Goal: Answer question/provide support: Share knowledge or assist other users

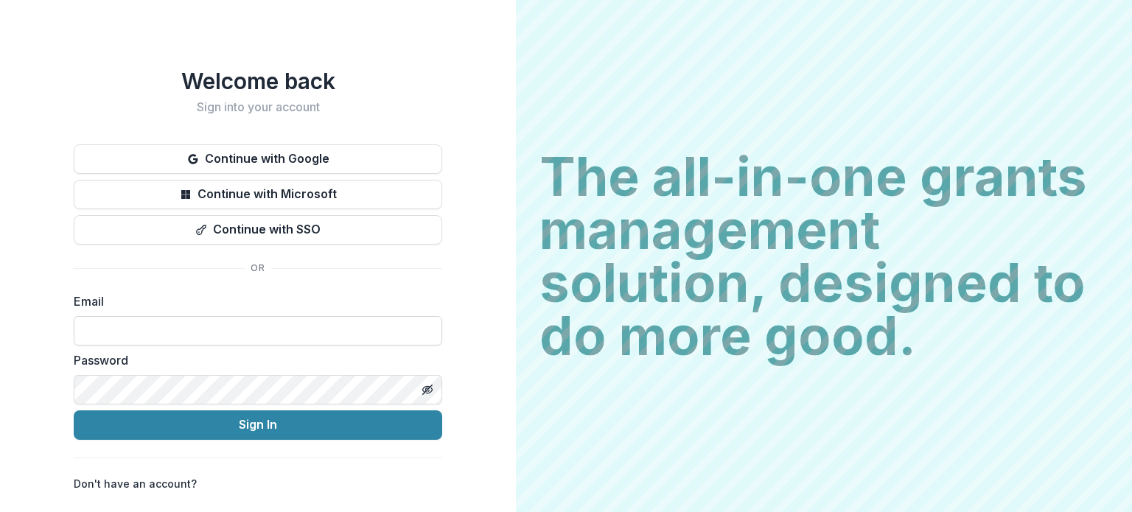
click at [183, 320] on input at bounding box center [258, 330] width 368 height 29
drag, startPoint x: 99, startPoint y: 323, endPoint x: 164, endPoint y: 326, distance: 64.1
click at [99, 323] on input "**********" at bounding box center [258, 330] width 368 height 29
type input "**********"
click at [74, 380] on button "Sign In" at bounding box center [258, 424] width 368 height 29
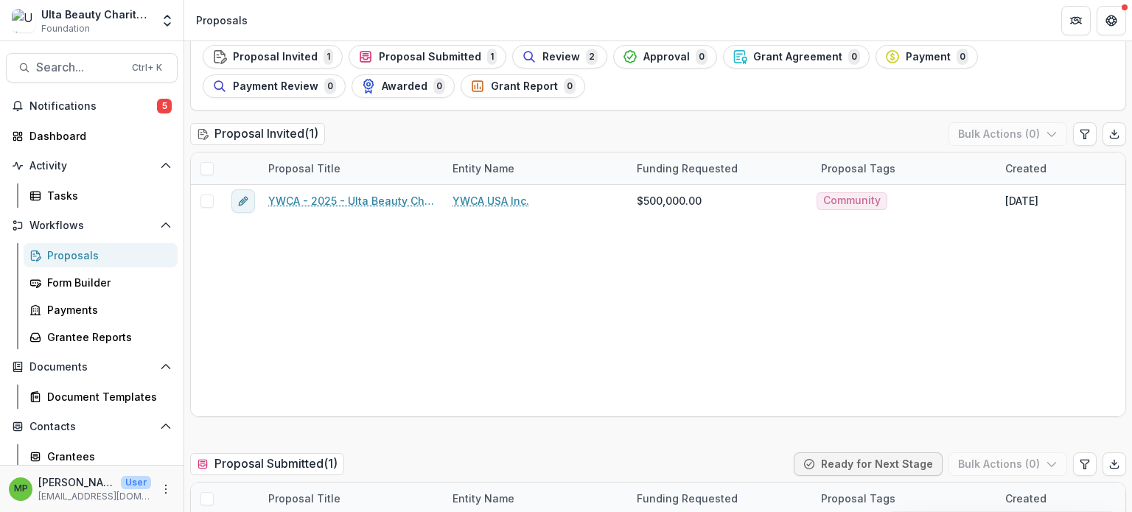
click at [105, 255] on div "Proposals" at bounding box center [106, 255] width 119 height 15
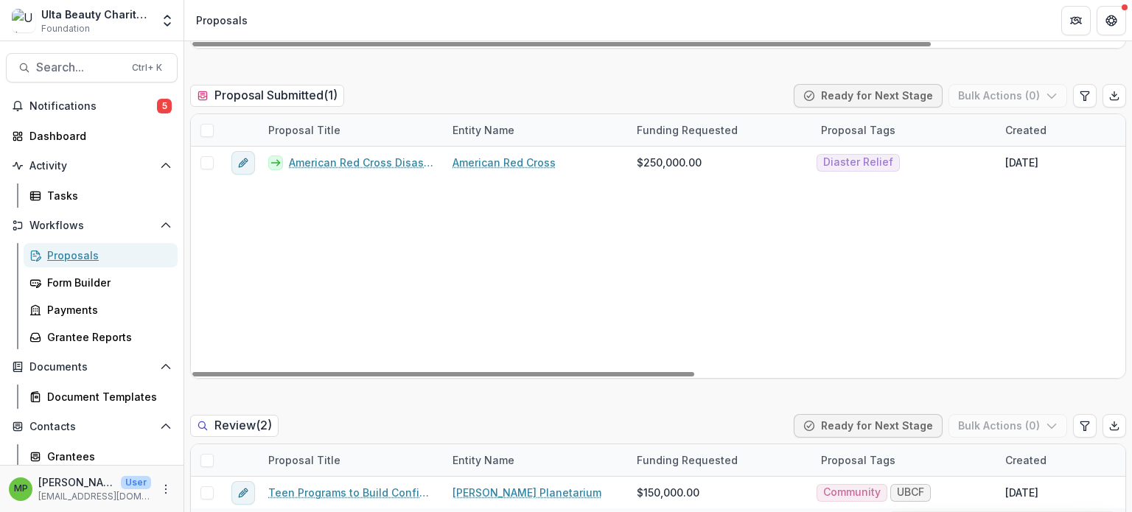
scroll to position [810, 0]
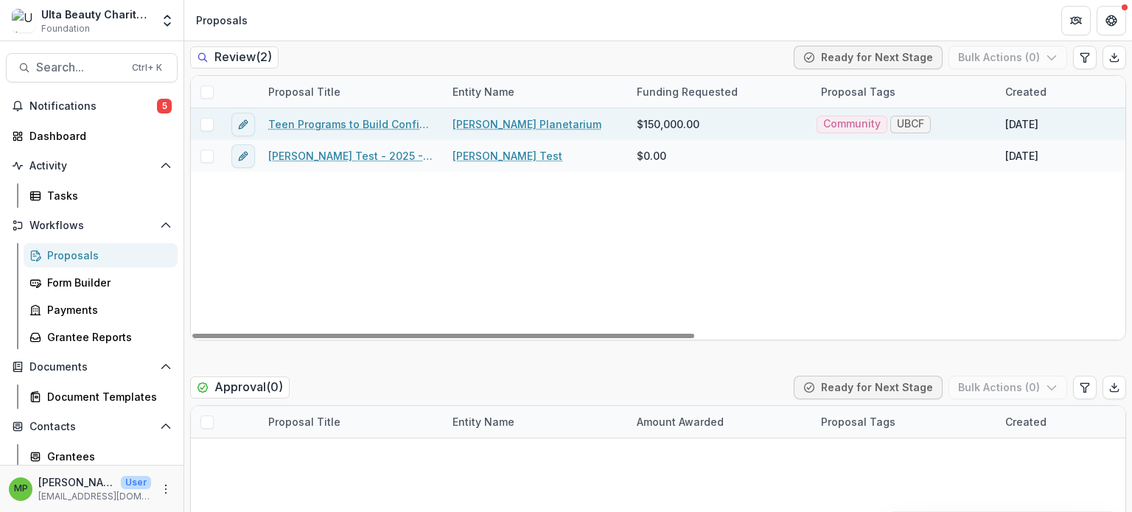
click at [390, 122] on link "Teen Programs to Build Confidence and Resilience" at bounding box center [351, 123] width 167 height 15
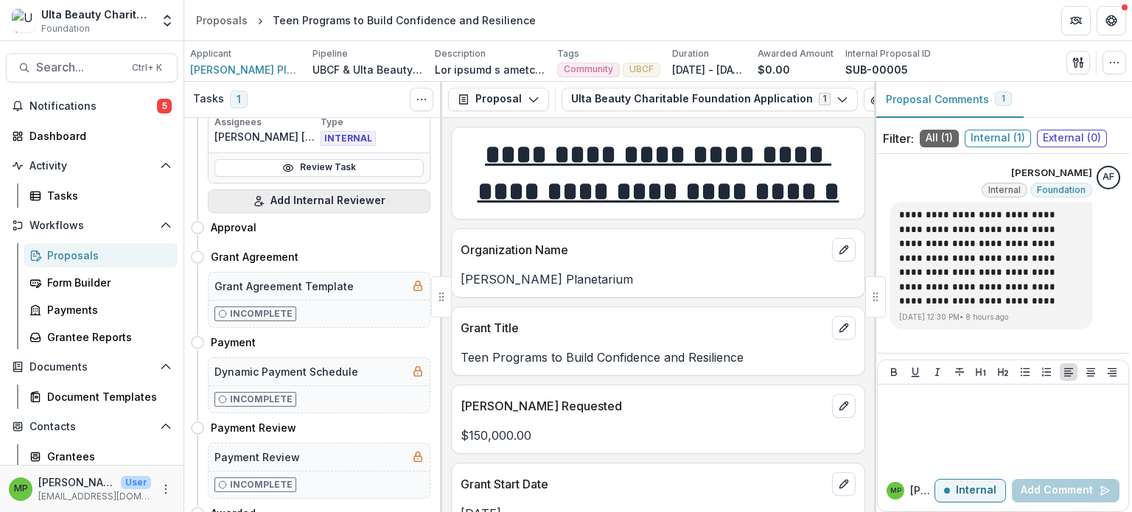
scroll to position [147, 0]
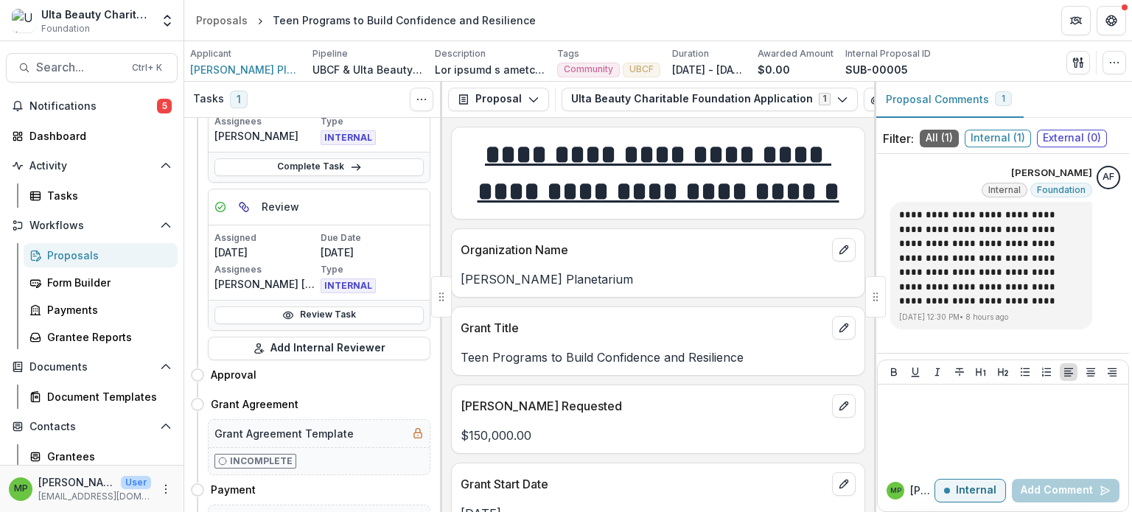
click at [914, 491] on p "[PERSON_NAME] P" at bounding box center [922, 490] width 24 height 15
click at [975, 494] on p "Internal" at bounding box center [976, 491] width 41 height 13
click at [1012, 133] on span "Internal ( 1 )" at bounding box center [997, 139] width 66 height 18
click at [1007, 137] on span "Internal ( 1 )" at bounding box center [997, 139] width 66 height 18
click at [1008, 137] on span "Internal ( 1 )" at bounding box center [997, 139] width 66 height 18
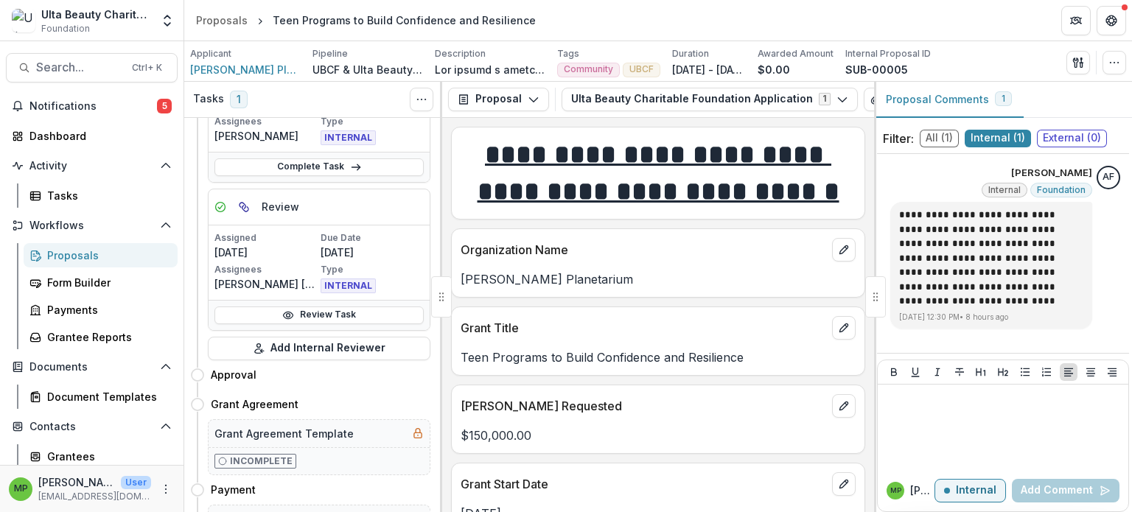
click at [941, 130] on span "All ( 1 )" at bounding box center [938, 139] width 39 height 18
click at [962, 102] on button "Proposal Comments 1" at bounding box center [949, 100] width 150 height 36
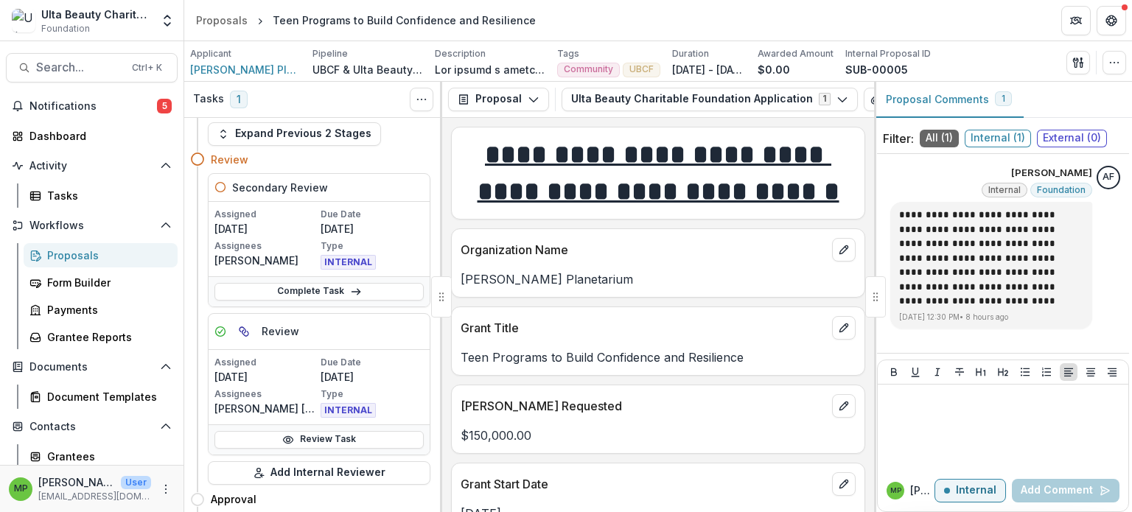
scroll to position [0, 0]
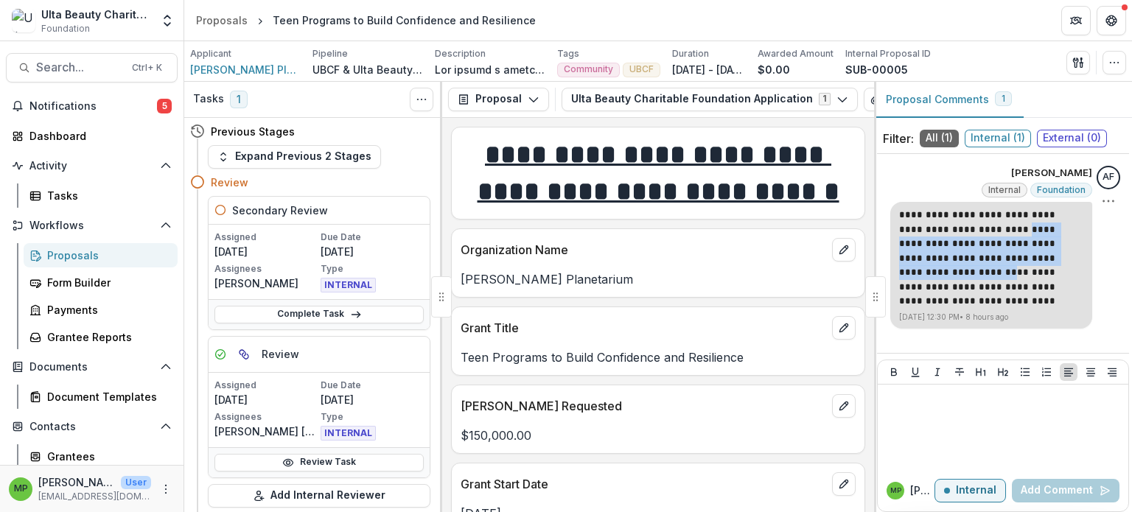
drag, startPoint x: 978, startPoint y: 234, endPoint x: 1040, endPoint y: 259, distance: 66.5
click at [1040, 259] on p "**********" at bounding box center [991, 258] width 184 height 101
click at [1062, 271] on p "**********" at bounding box center [991, 258] width 184 height 101
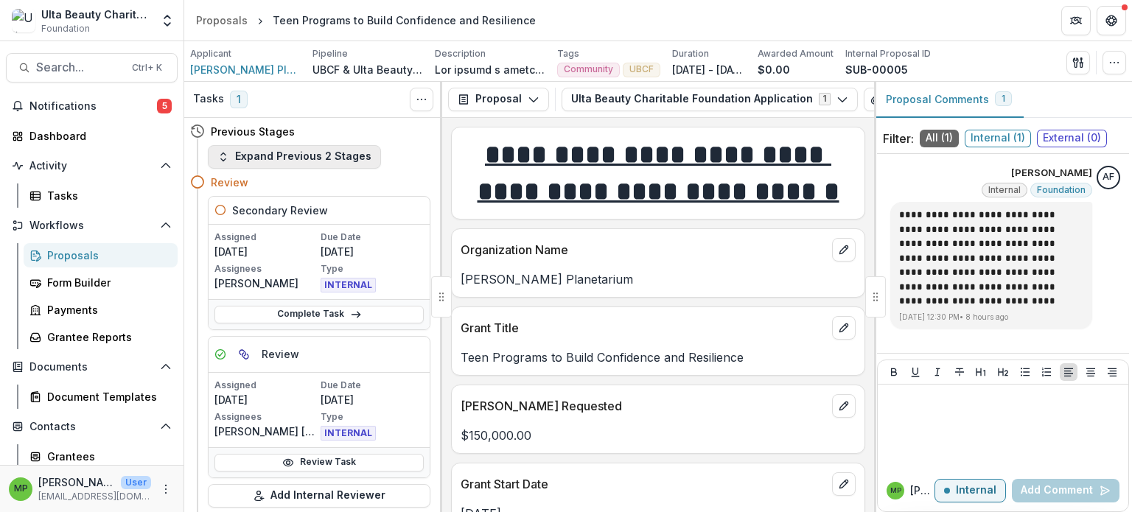
click at [280, 159] on button "Expand Previous 2 Stages" at bounding box center [294, 157] width 173 height 24
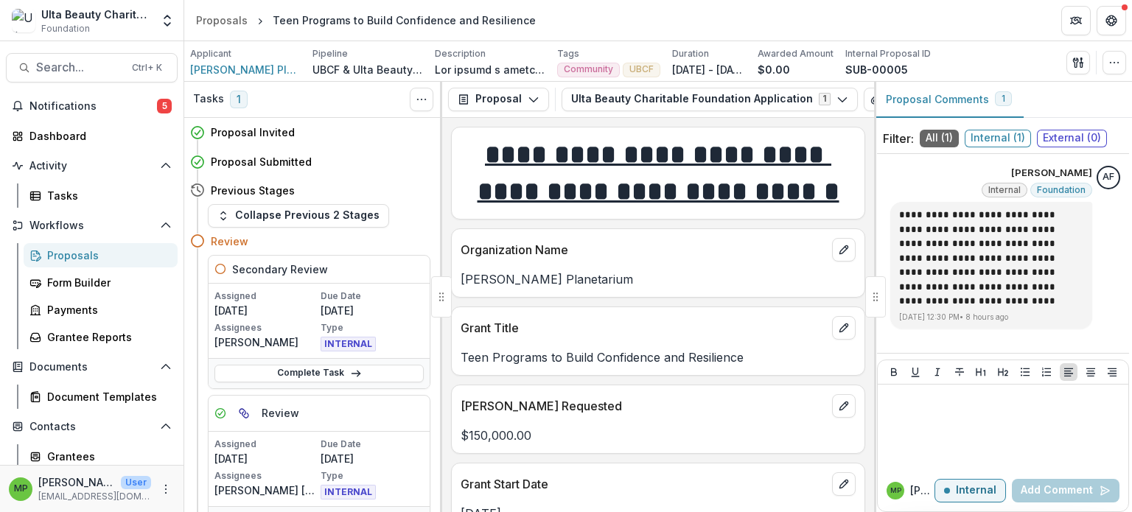
click at [995, 97] on span "1" at bounding box center [1003, 98] width 17 height 15
click at [906, 496] on div "[PERSON_NAME]" at bounding box center [910, 491] width 48 height 18
click at [261, 192] on h4 "Previous Stages" at bounding box center [253, 190] width 84 height 15
click at [411, 98] on button "Toggle View Cancelled Tasks" at bounding box center [422, 100] width 24 height 24
click at [353, 97] on div "Tasks 1 Show Cancelled Tasks" at bounding box center [313, 100] width 258 height 36
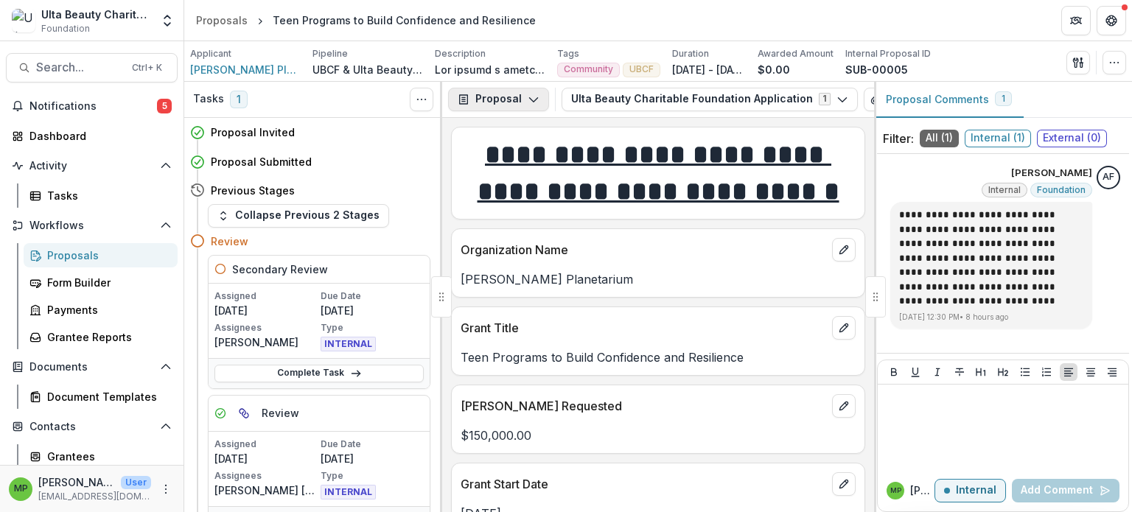
click at [524, 99] on button "Proposal" at bounding box center [498, 100] width 101 height 24
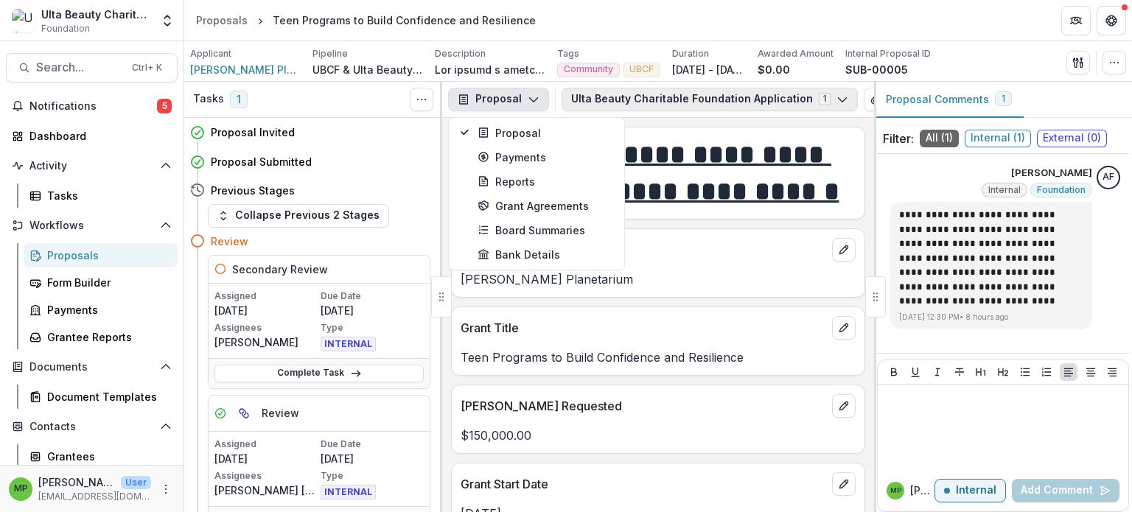
click at [836, 97] on icon "button" at bounding box center [842, 100] width 12 height 12
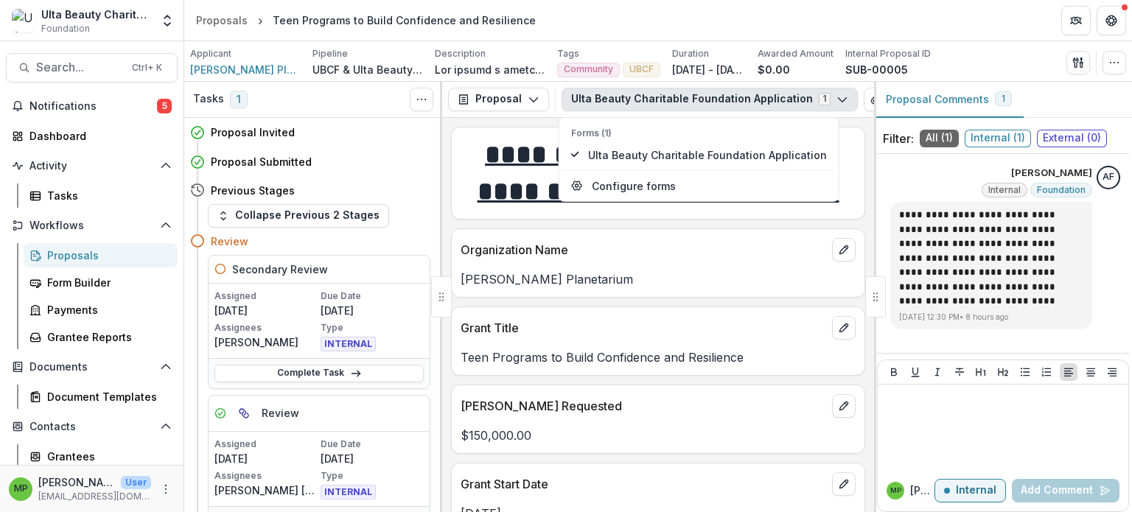
click at [973, 55] on div "Applicant [PERSON_NAME] Planetarium Pipeline UBCF & Ulta Beauty Grant Workflow …" at bounding box center [658, 62] width 936 height 30
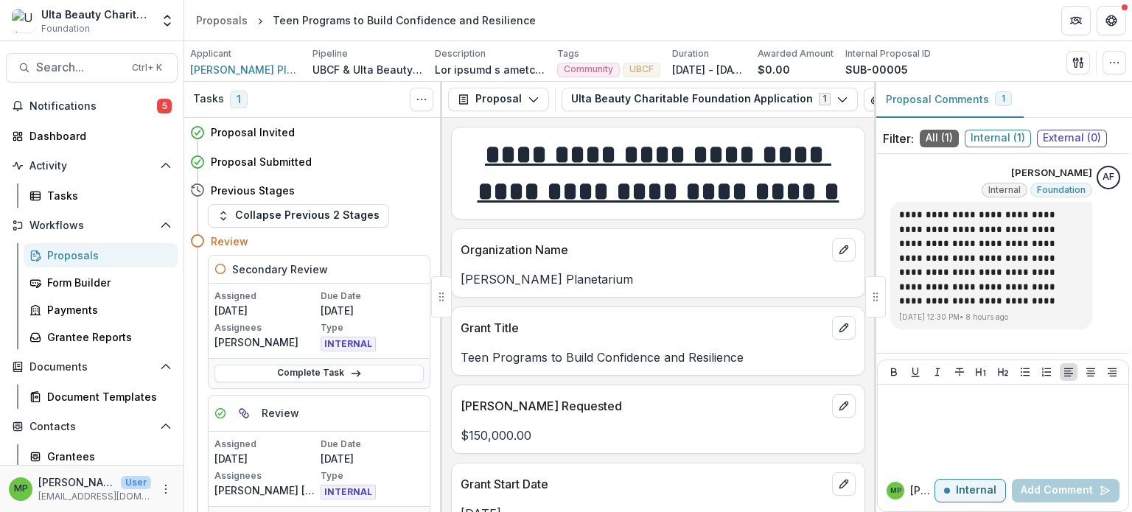
click at [978, 99] on button "Proposal Comments 1" at bounding box center [949, 100] width 150 height 36
click at [937, 139] on span "All ( 1 )" at bounding box center [938, 139] width 39 height 18
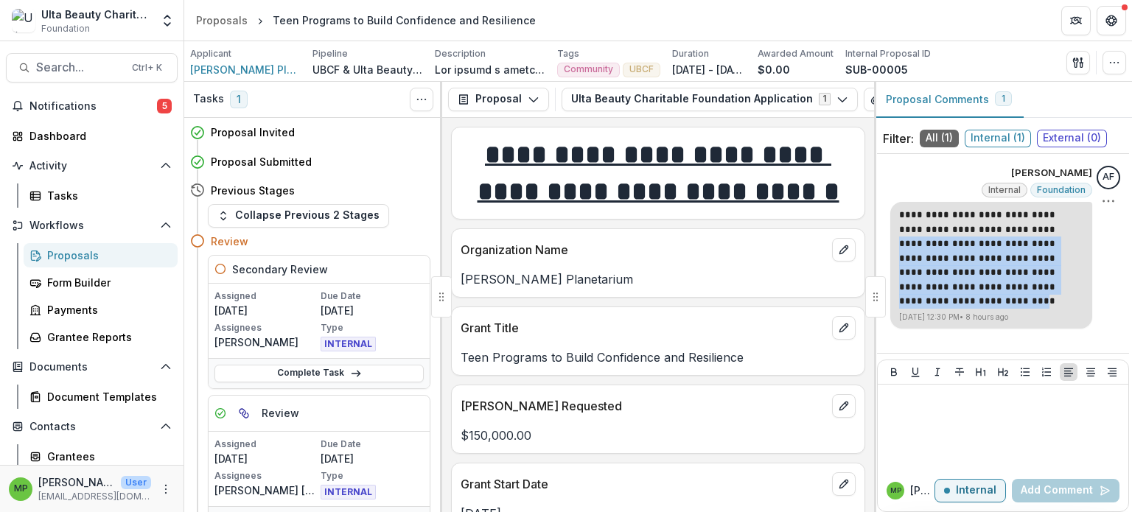
drag, startPoint x: 1001, startPoint y: 230, endPoint x: 1042, endPoint y: 301, distance: 81.9
click at [1029, 296] on p "**********" at bounding box center [991, 258] width 184 height 101
click at [1043, 302] on p "**********" at bounding box center [991, 258] width 184 height 101
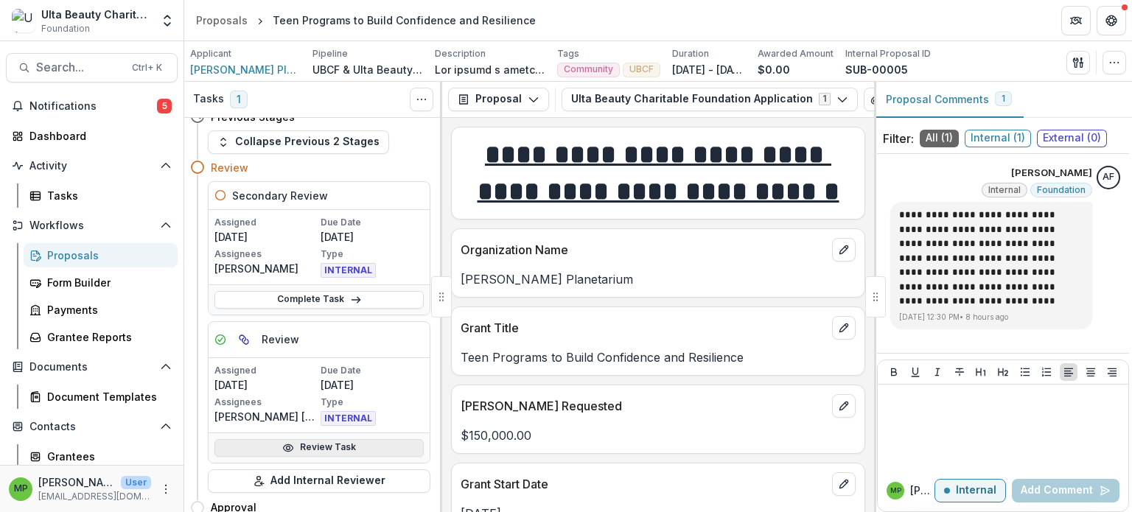
scroll to position [74, 0]
click at [370, 449] on link "Review Task" at bounding box center [318, 448] width 209 height 18
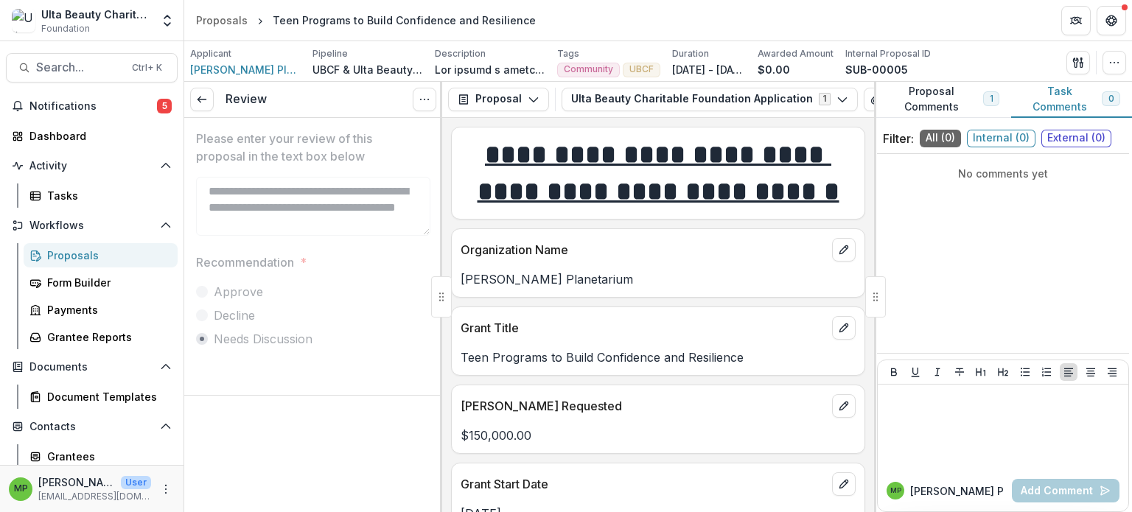
click at [364, 273] on div "Recommendation * Approve Decline Needs Discussion" at bounding box center [313, 300] width 234 height 94
click at [200, 99] on line at bounding box center [201, 99] width 8 height 0
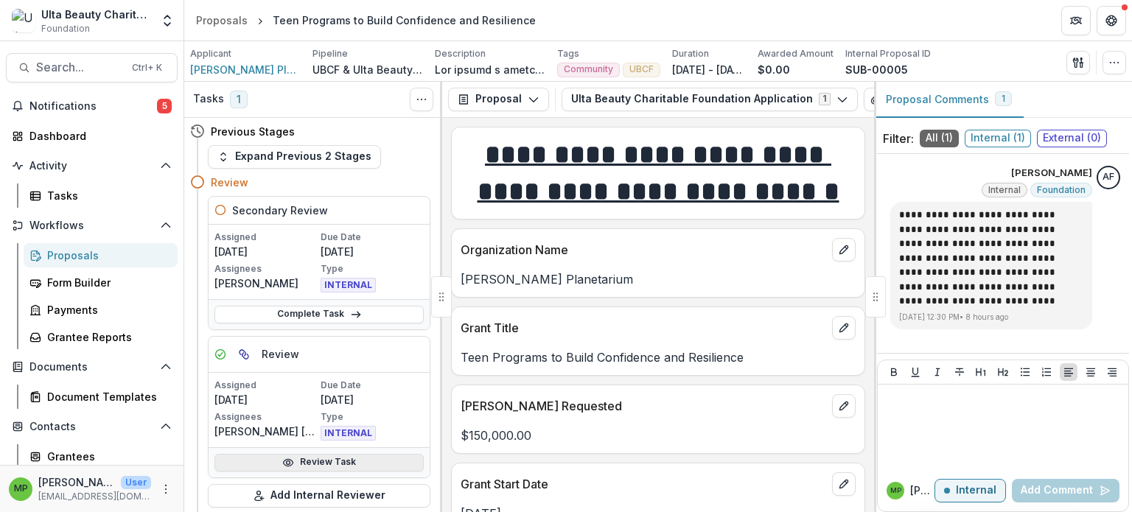
click at [346, 467] on link "Review Task" at bounding box center [318, 463] width 209 height 18
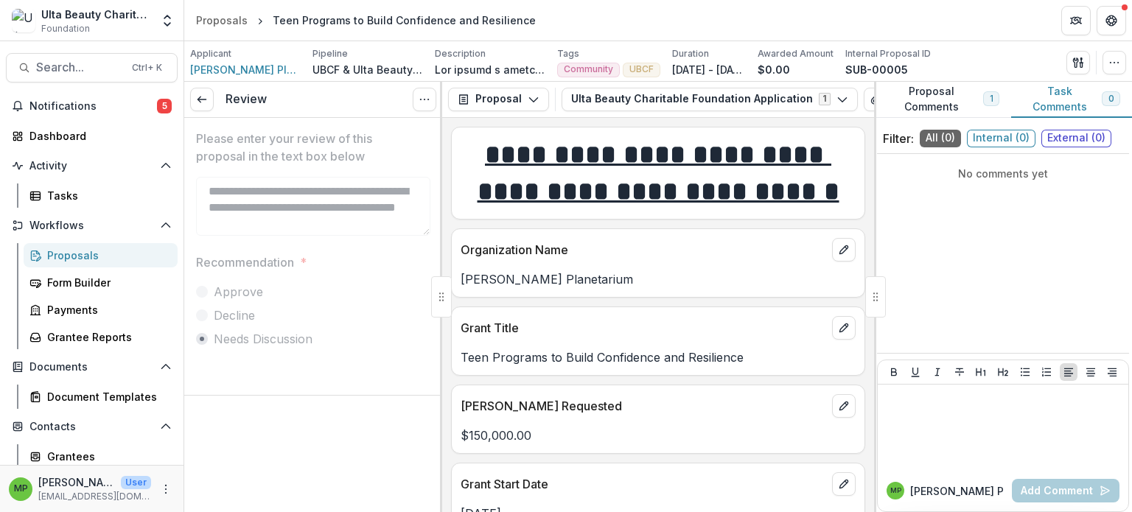
click at [957, 200] on div "No comments yet" at bounding box center [1003, 254] width 252 height 188
click at [946, 138] on span "All ( 0 )" at bounding box center [939, 139] width 41 height 18
click at [203, 94] on icon at bounding box center [202, 100] width 12 height 12
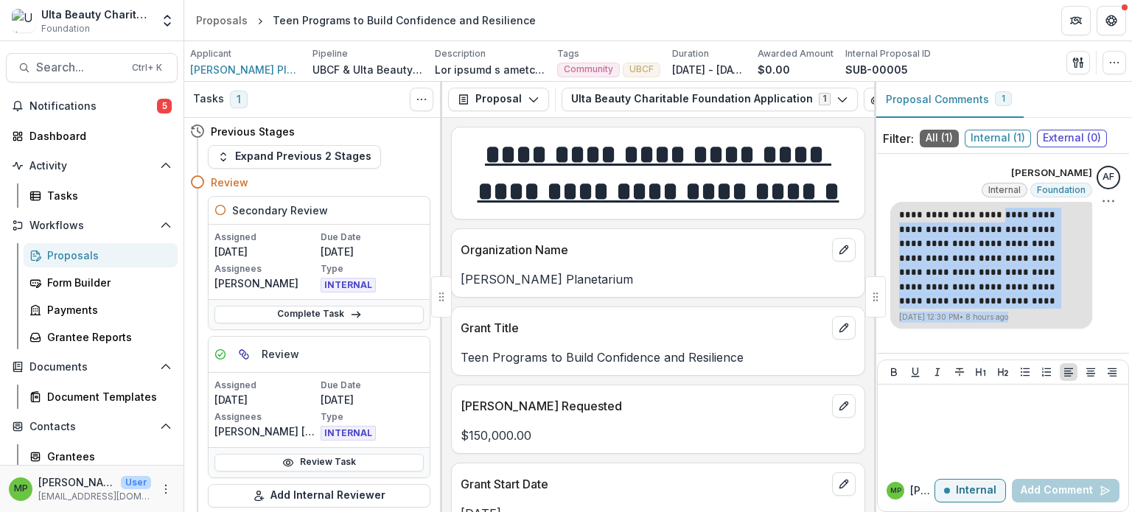
drag, startPoint x: 993, startPoint y: 211, endPoint x: 1073, endPoint y: 312, distance: 128.0
click at [1073, 312] on div "**********" at bounding box center [991, 265] width 202 height 127
click at [1062, 312] on p "[DATE] 12:30 PM • 8 hours ago" at bounding box center [991, 317] width 184 height 11
click at [1064, 305] on p "**********" at bounding box center [991, 258] width 184 height 101
drag, startPoint x: 1049, startPoint y: 301, endPoint x: 894, endPoint y: 208, distance: 181.1
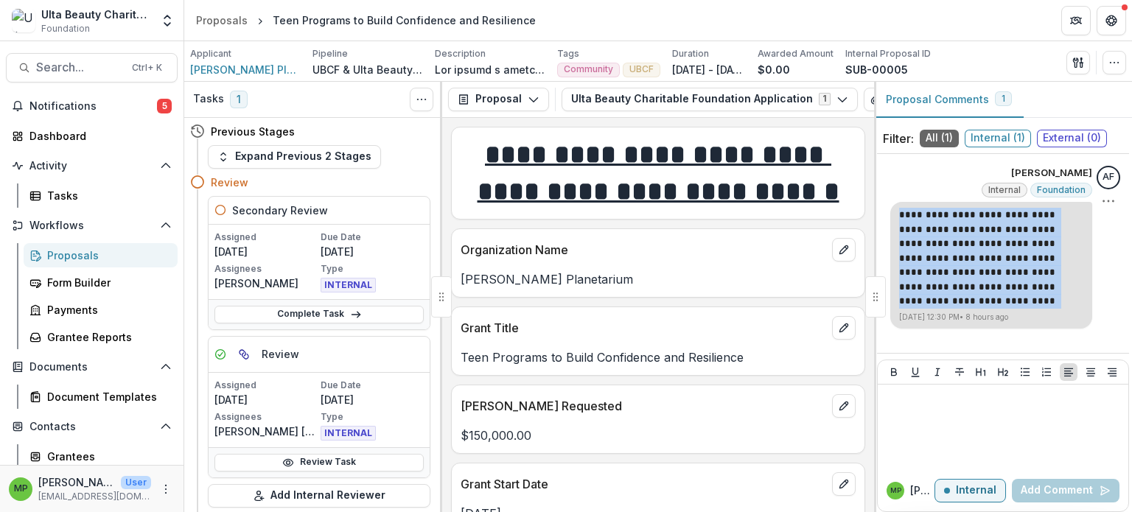
click at [899, 208] on p "**********" at bounding box center [991, 258] width 184 height 101
copy p "**********"
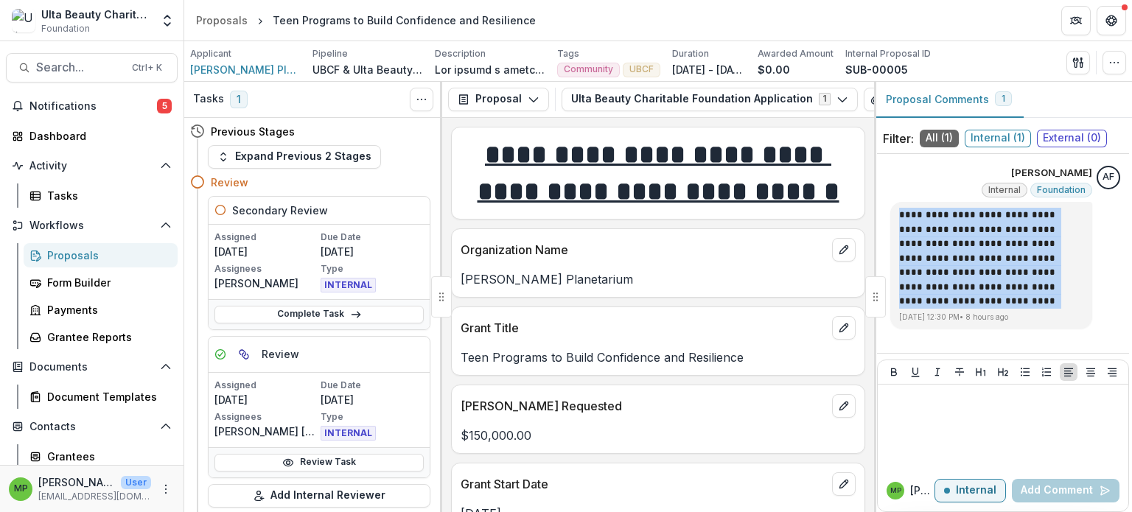
click at [1063, 133] on span "External ( 0 )" at bounding box center [1072, 139] width 70 height 18
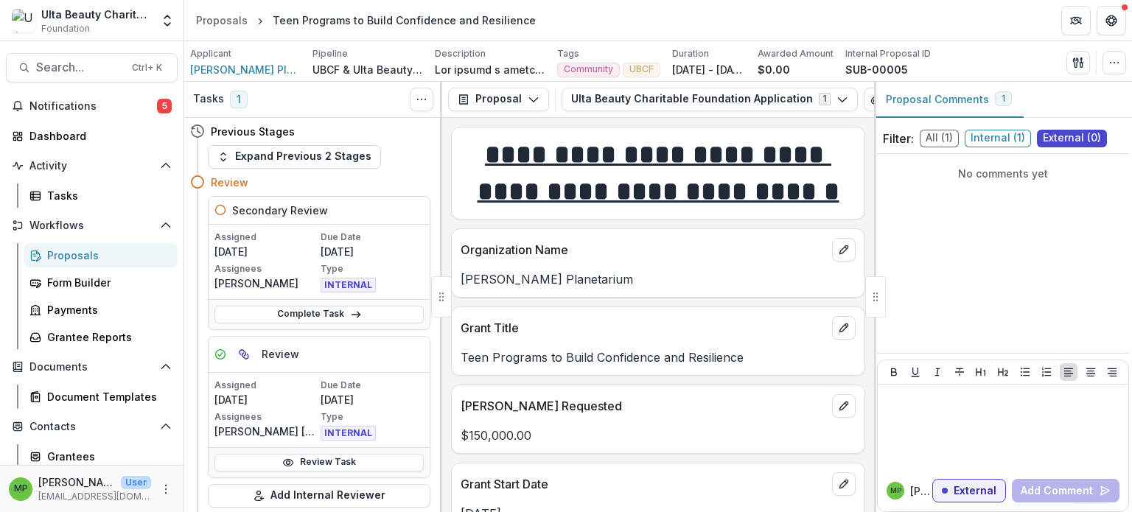
click at [1054, 179] on p "No comments yet" at bounding box center [1003, 173] width 240 height 15
click at [1013, 410] on div at bounding box center [1002, 427] width 239 height 74
click at [1010, 407] on div "To enrich screen reader interactions, please activate Accessibility in Grammarl…" at bounding box center [1002, 427] width 239 height 74
click at [959, 485] on p "External" at bounding box center [974, 491] width 43 height 13
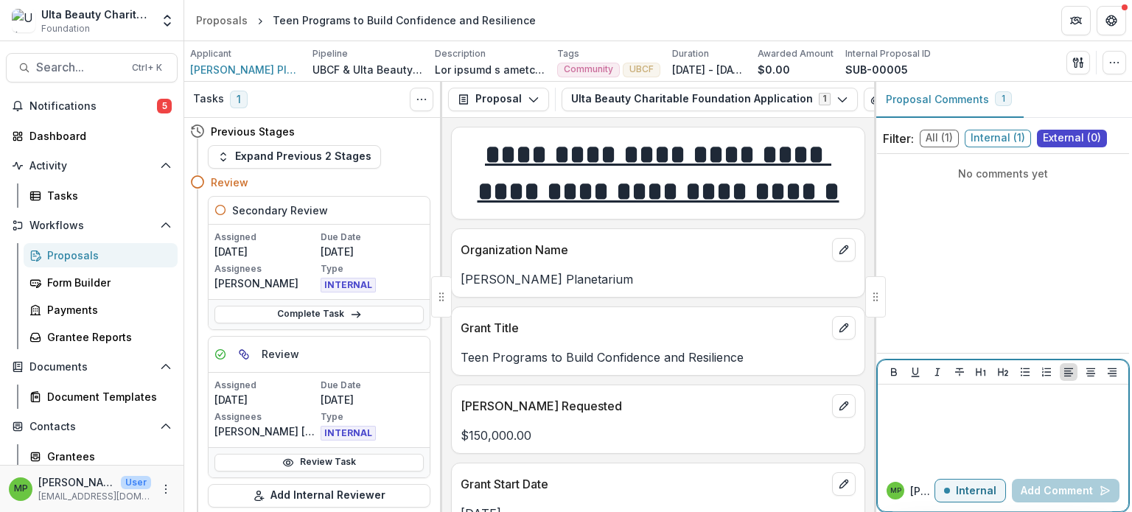
click at [959, 494] on p "Internal" at bounding box center [976, 491] width 41 height 13
click at [959, 494] on p "External" at bounding box center [974, 491] width 43 height 13
click at [959, 494] on p "Internal" at bounding box center [976, 491] width 41 height 13
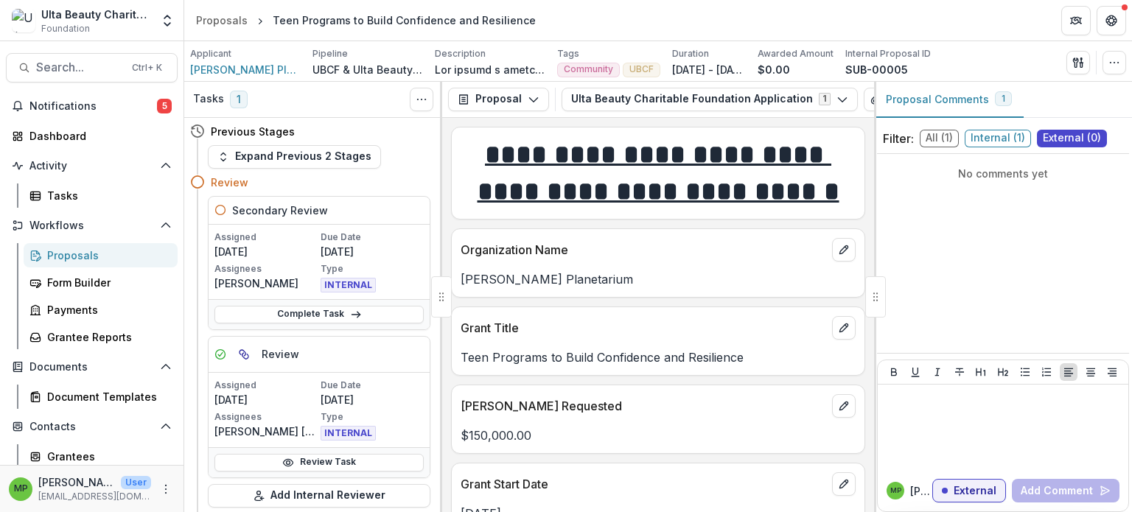
click at [998, 133] on span "Internal ( 1 )" at bounding box center [997, 139] width 66 height 18
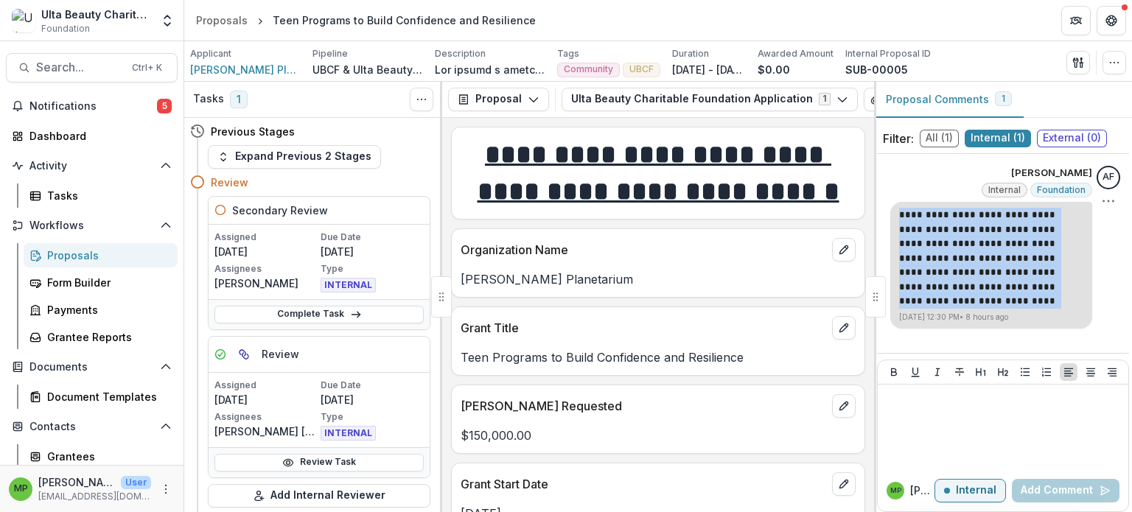
drag, startPoint x: 1031, startPoint y: 300, endPoint x: 899, endPoint y: 212, distance: 159.0
click at [899, 212] on p "**********" at bounding box center [991, 258] width 184 height 101
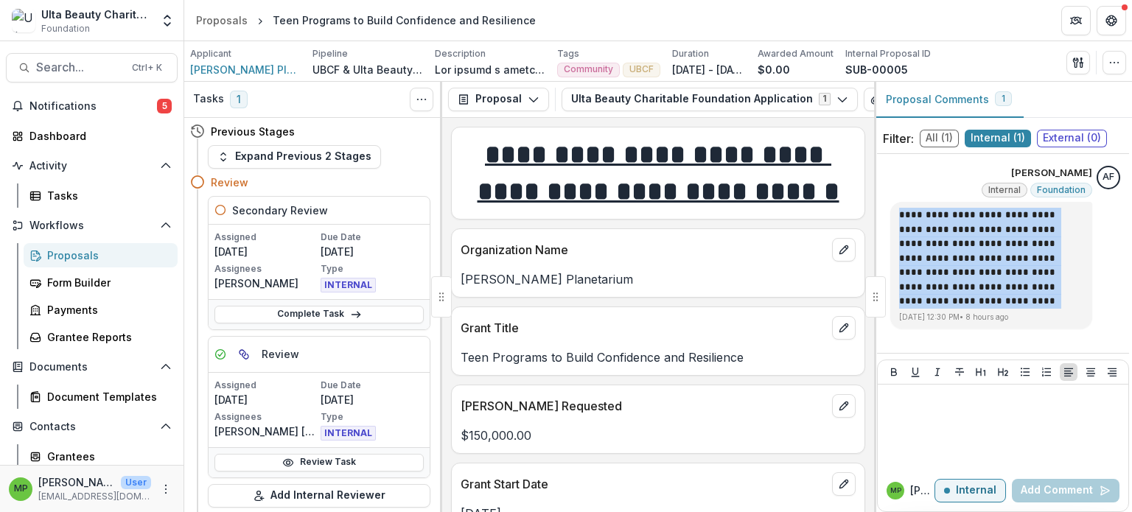
copy p "**********"
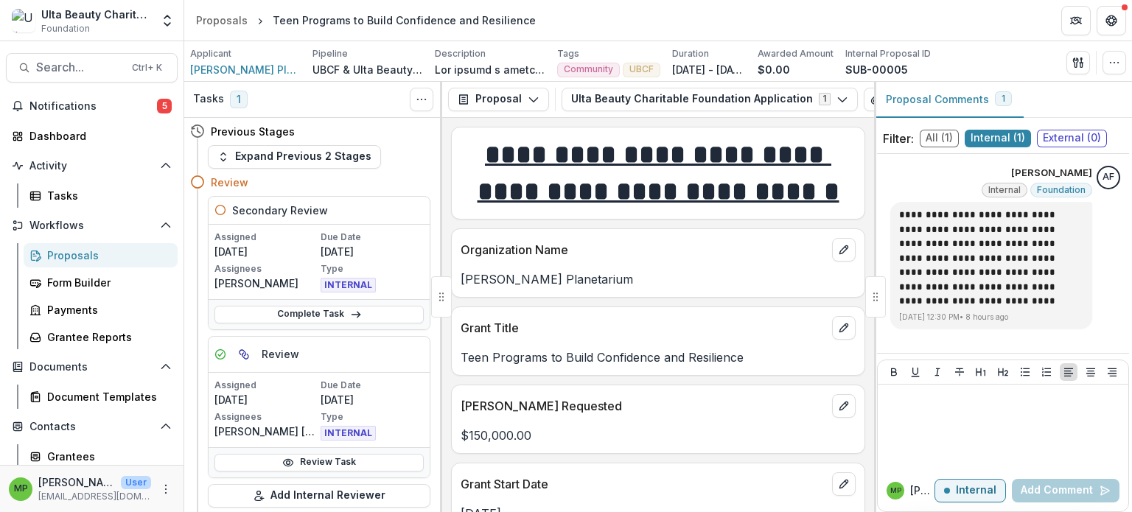
click at [1073, 135] on span "External ( 0 )" at bounding box center [1072, 139] width 70 height 18
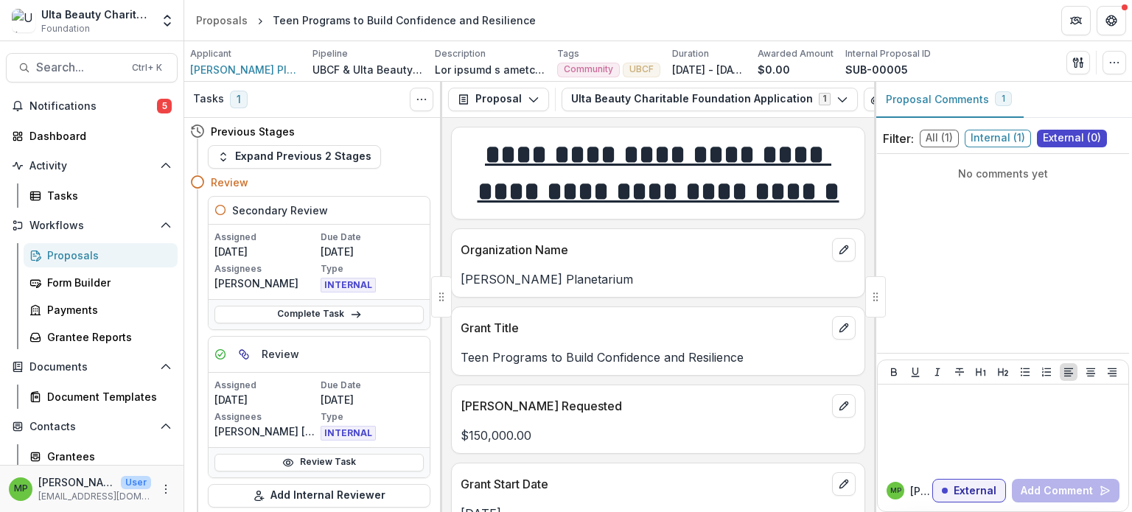
click at [1073, 135] on span "External ( 0 )" at bounding box center [1072, 139] width 70 height 18
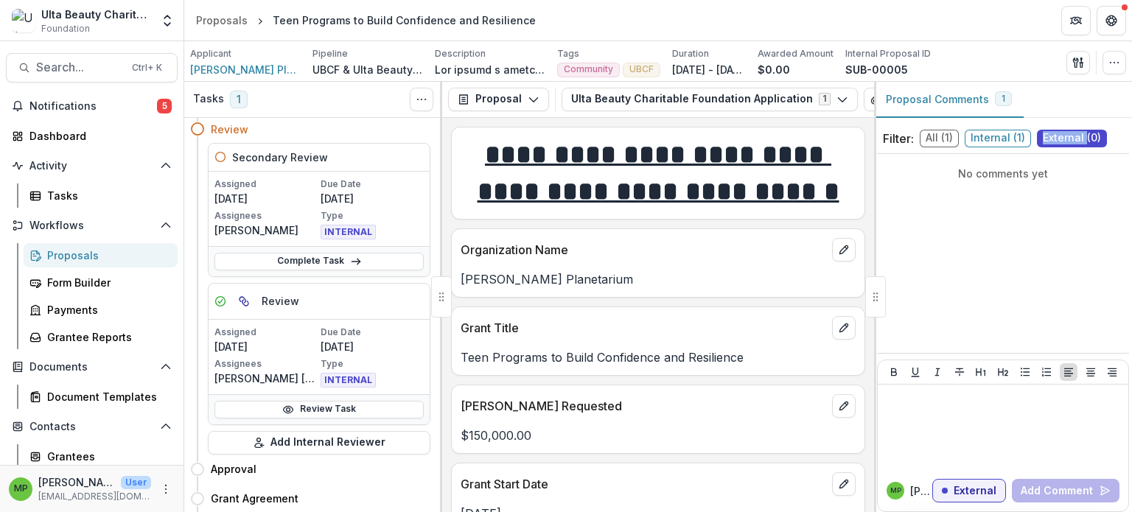
scroll to position [74, 0]
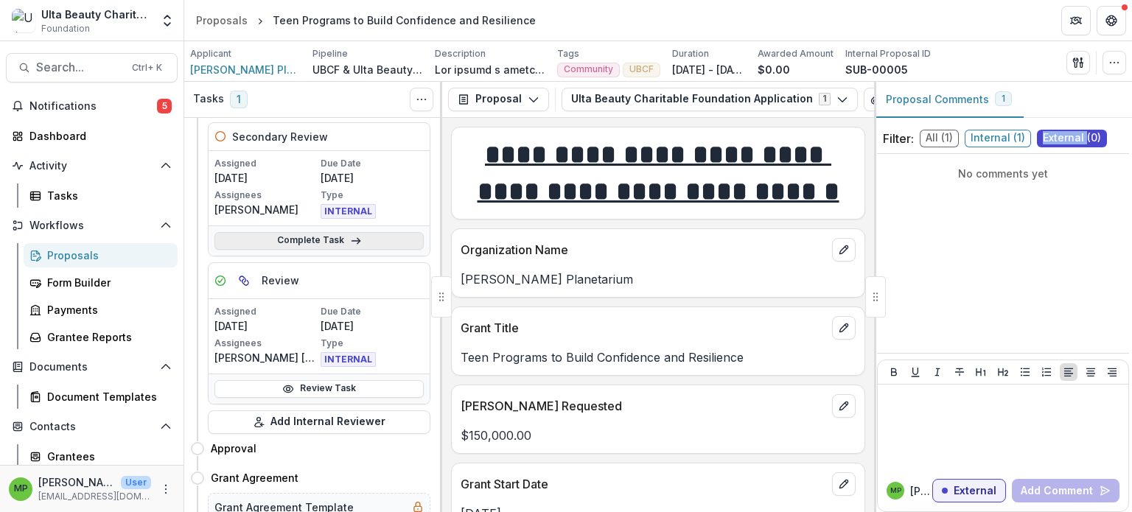
click at [385, 237] on link "Complete Task" at bounding box center [318, 241] width 209 height 18
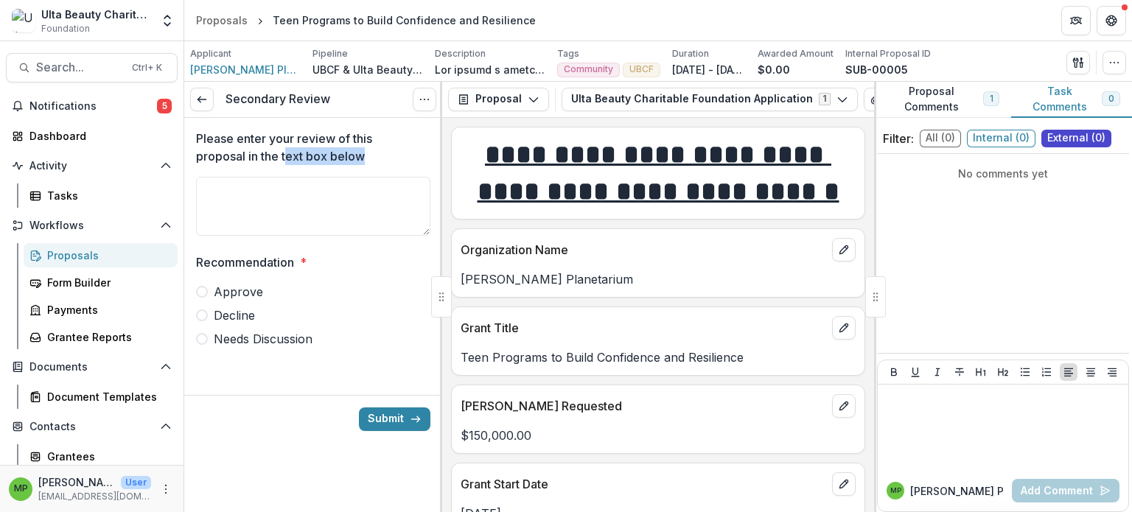
drag, startPoint x: 286, startPoint y: 157, endPoint x: 365, endPoint y: 167, distance: 80.2
click at [365, 167] on div "Please enter your review of this proposal in the text box below" at bounding box center [313, 186] width 234 height 112
click at [265, 337] on span "Needs Discussion" at bounding box center [263, 339] width 99 height 18
click at [390, 415] on button "Submit" at bounding box center [394, 419] width 71 height 24
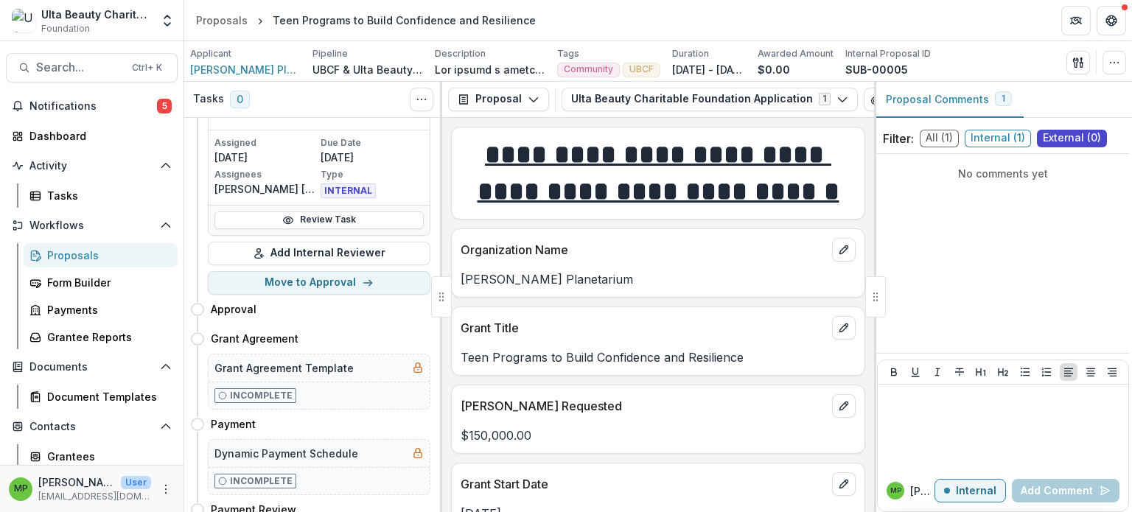
scroll to position [221, 0]
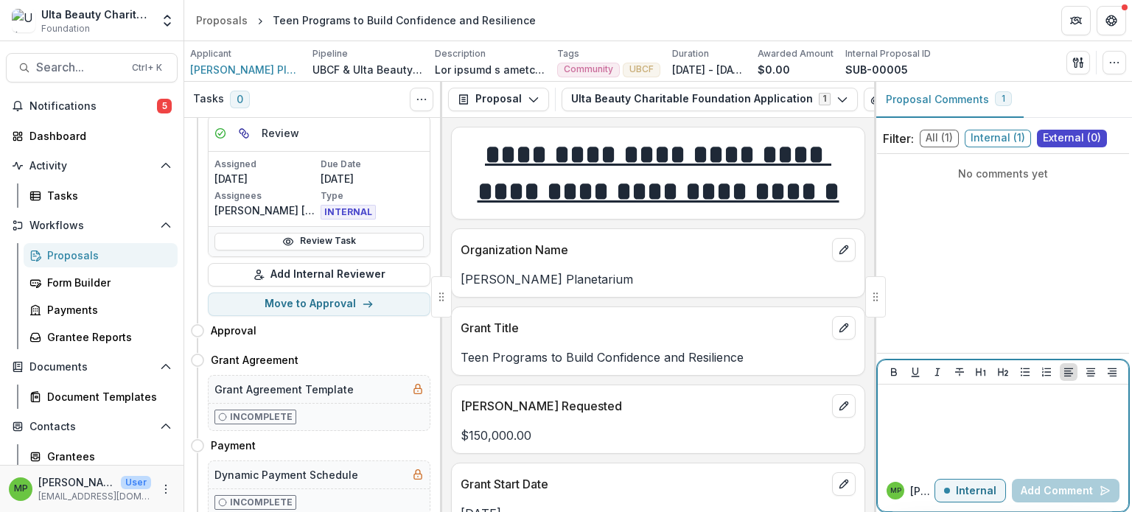
click at [997, 413] on div at bounding box center [1002, 427] width 239 height 74
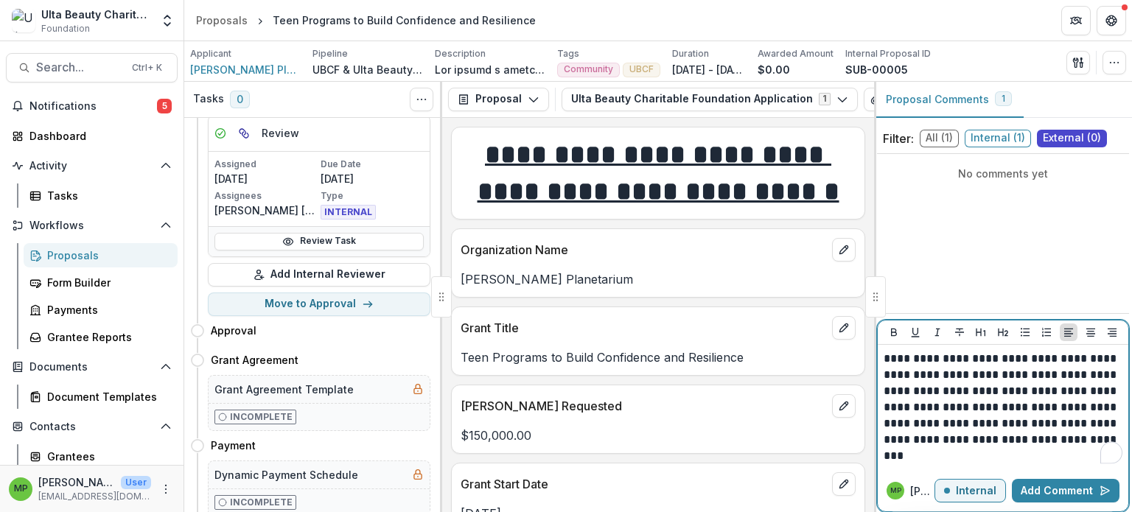
click at [993, 488] on p "Internal" at bounding box center [976, 491] width 41 height 13
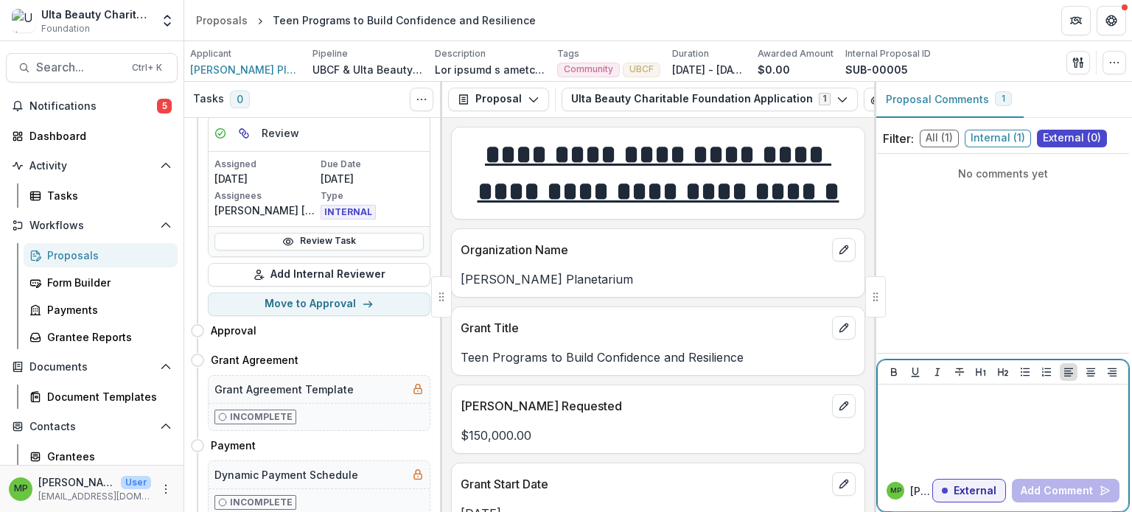
click at [1017, 382] on div at bounding box center [1003, 372] width 251 height 24
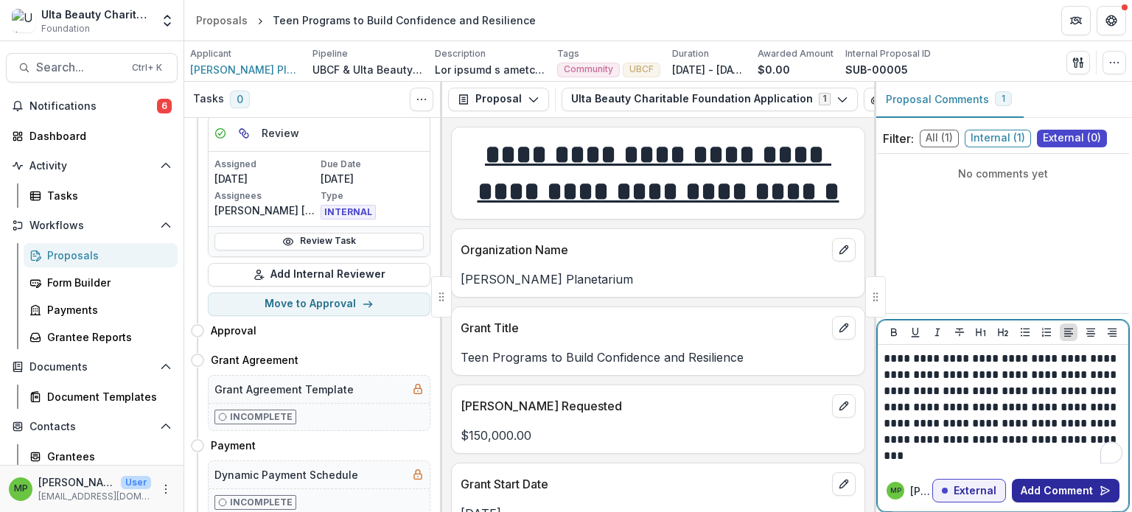
click at [1073, 491] on button "Add Comment" at bounding box center [1066, 491] width 108 height 24
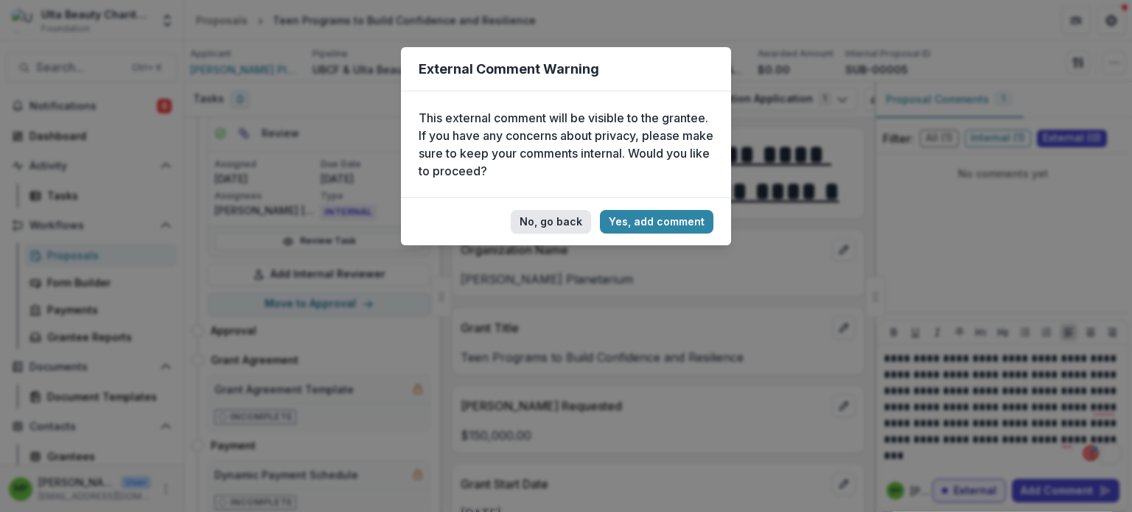
click at [561, 225] on button "No, go back" at bounding box center [551, 222] width 80 height 24
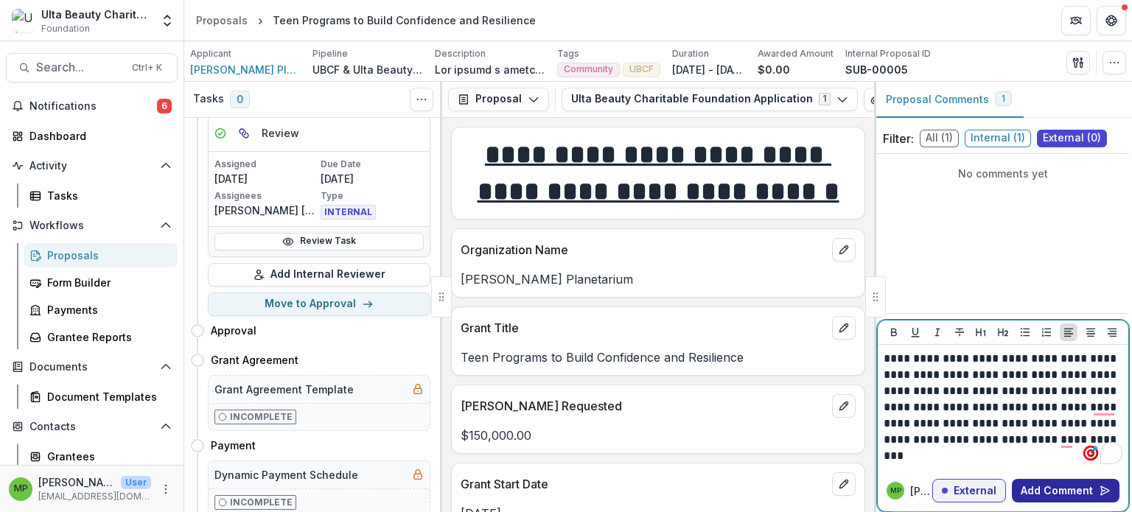
click at [1057, 495] on button "Add Comment" at bounding box center [1066, 491] width 108 height 24
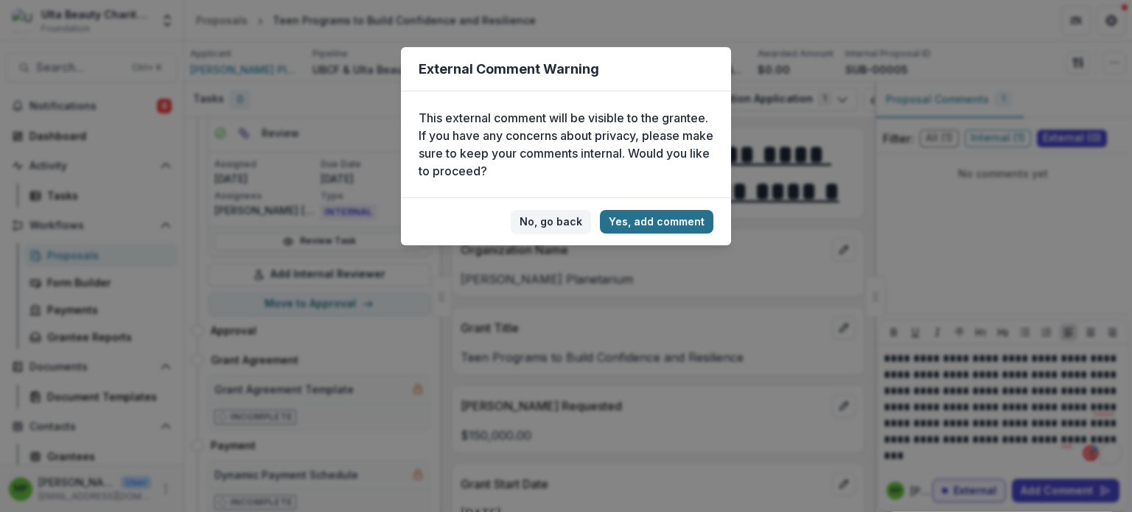
click at [691, 223] on button "Yes, add comment" at bounding box center [656, 222] width 113 height 24
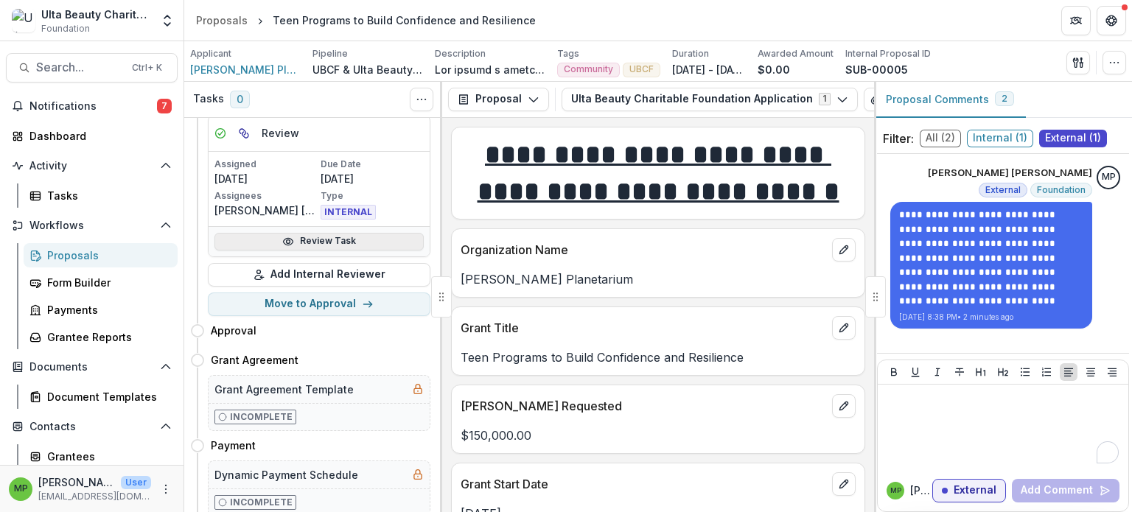
click at [310, 239] on link "Review Task" at bounding box center [318, 242] width 209 height 18
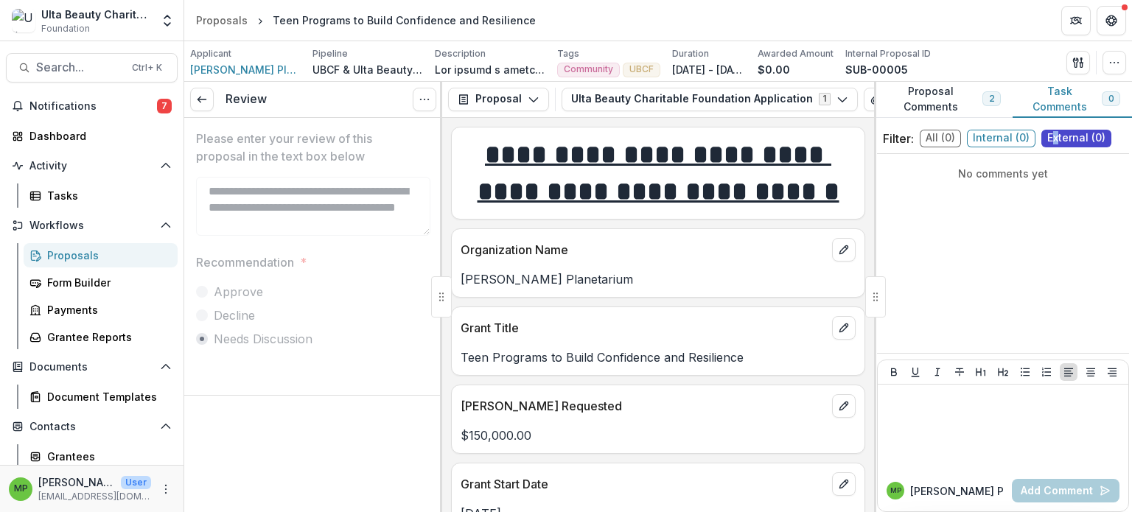
click at [1058, 140] on span "External ( 0 )" at bounding box center [1076, 139] width 70 height 18
click at [976, 105] on button "Proposal Comments 2" at bounding box center [943, 100] width 139 height 36
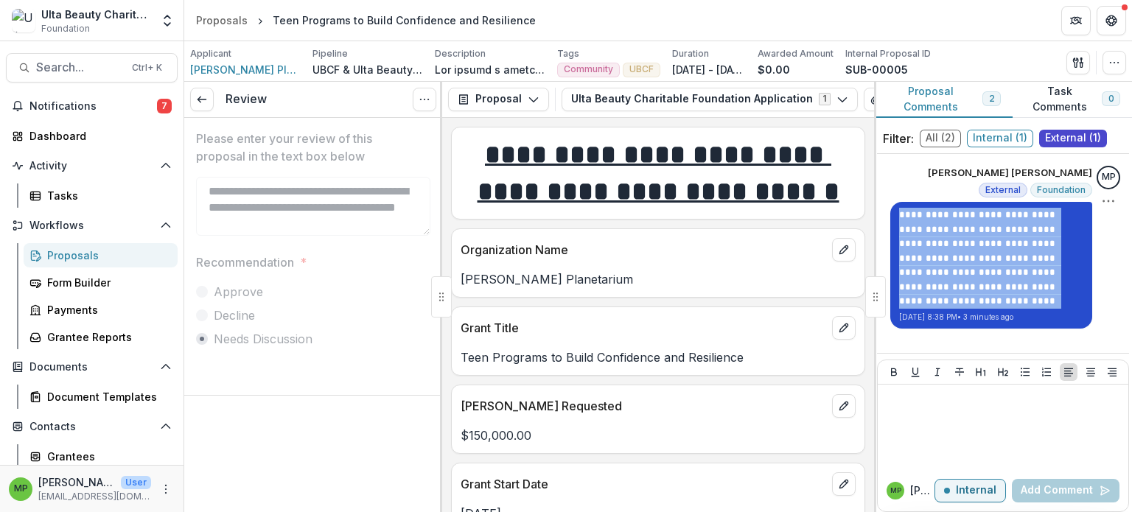
drag, startPoint x: 1024, startPoint y: 298, endPoint x: 887, endPoint y: 215, distance: 160.3
click at [890, 215] on div "**********" at bounding box center [991, 265] width 202 height 127
copy p "**********"
